Goal: Information Seeking & Learning: Check status

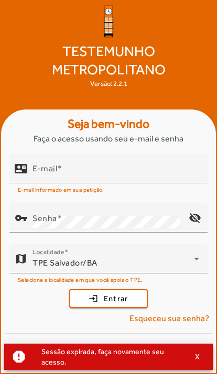
click at [82, 179] on input "E-mail" at bounding box center [115, 173] width 167 height 13
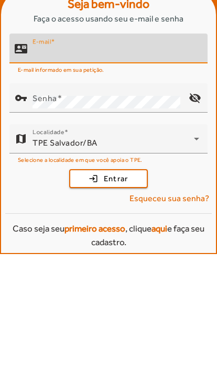
scroll to position [5, 0]
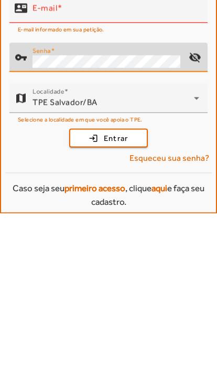
click at [42, 167] on input "E-mail" at bounding box center [115, 173] width 167 height 13
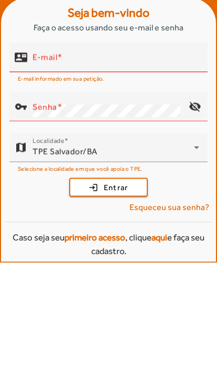
scroll to position [61, 0]
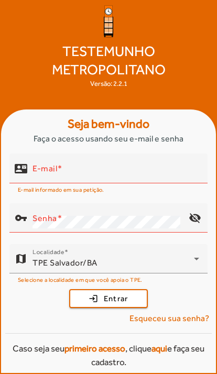
click at [139, 170] on input "E-mail" at bounding box center [115, 173] width 167 height 13
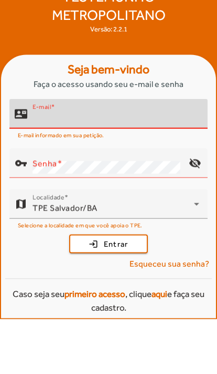
type input "**********"
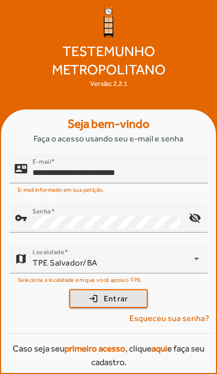
click at [133, 298] on span "submit" at bounding box center [108, 298] width 77 height 25
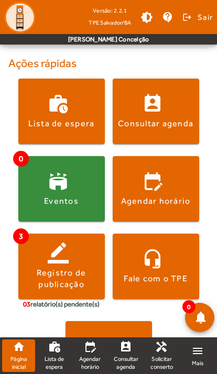
scroll to position [209, 0]
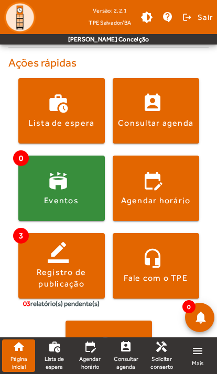
click at [137, 363] on span "Consultar agenda" at bounding box center [125, 362] width 25 height 15
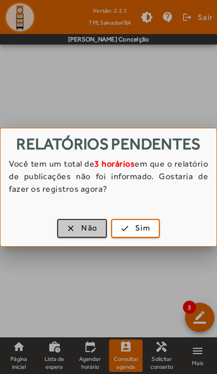
click at [87, 233] on span "Não" at bounding box center [89, 228] width 16 height 12
